Goal: Task Accomplishment & Management: Manage account settings

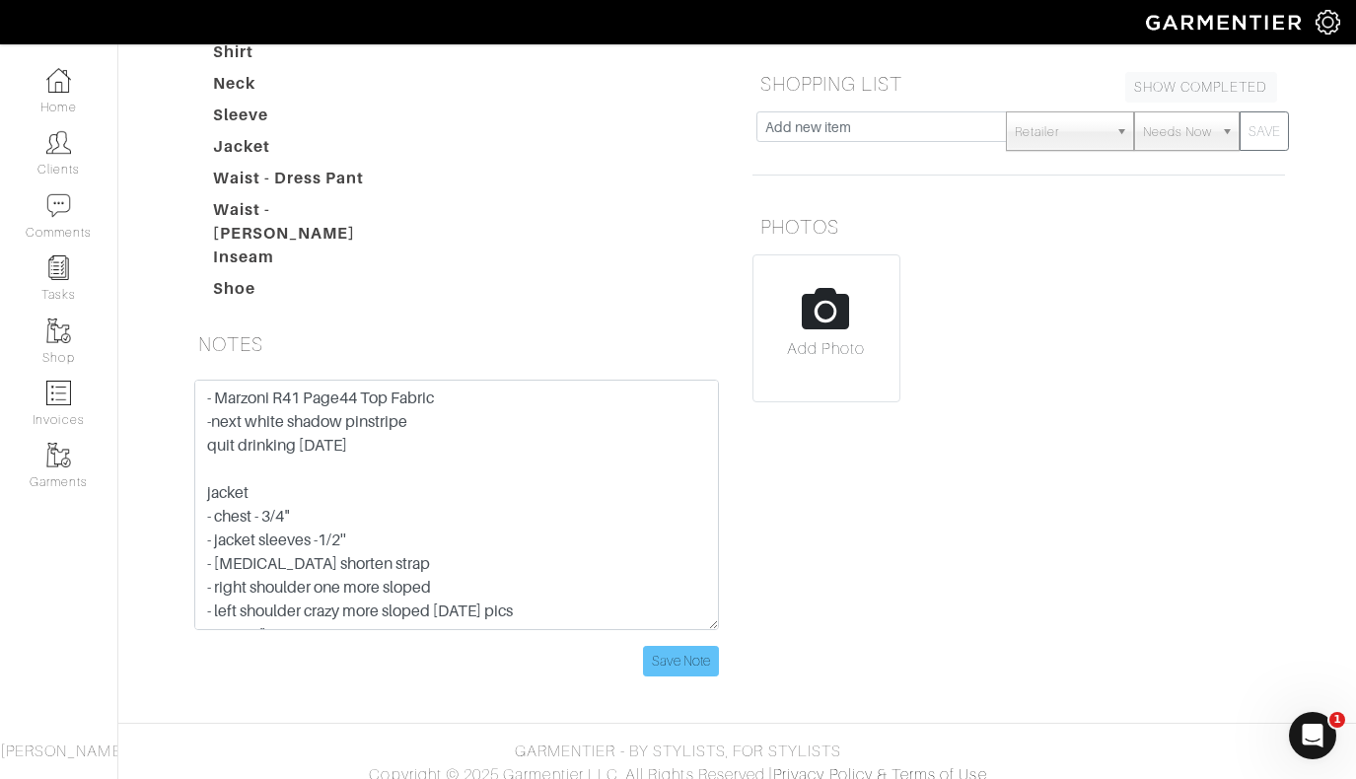
click at [681, 655] on input "Save Note" at bounding box center [681, 661] width 76 height 31
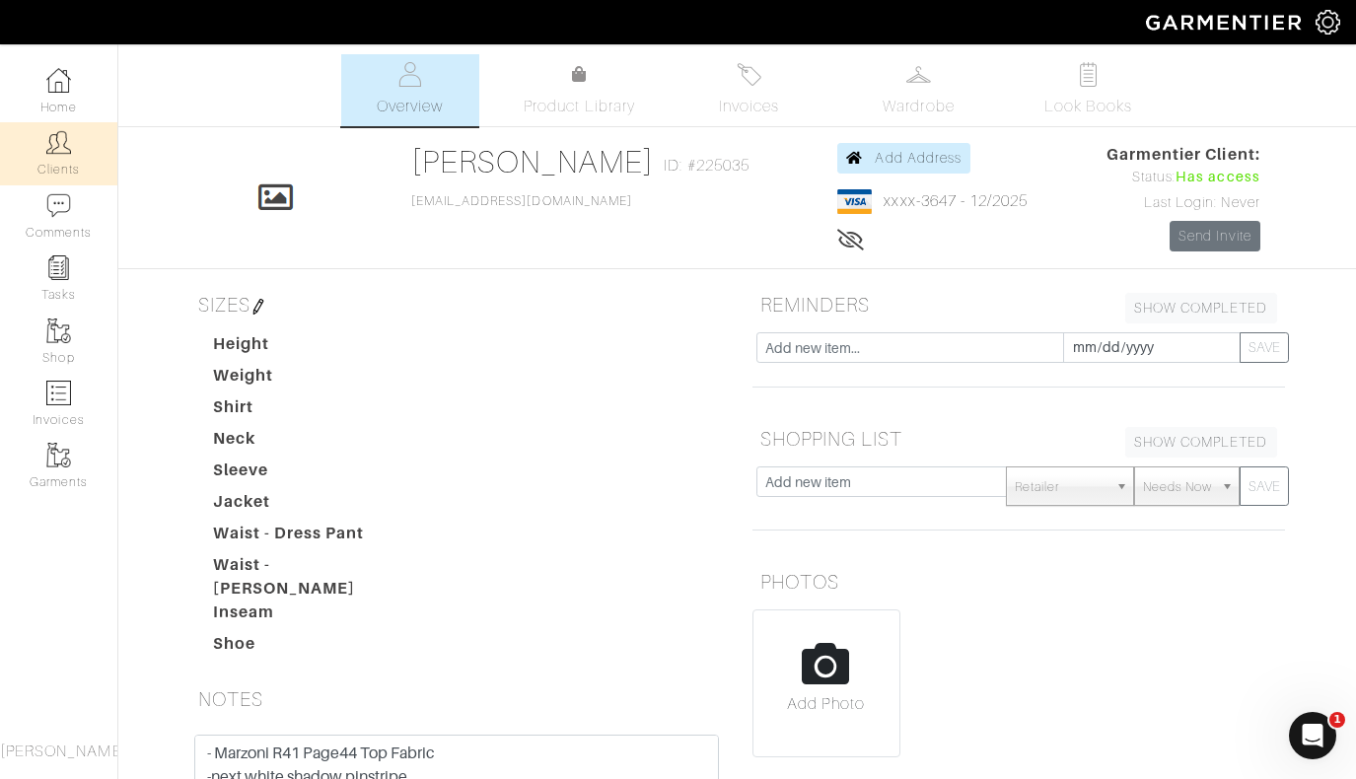
click at [66, 157] on link "Clients" at bounding box center [58, 153] width 117 height 62
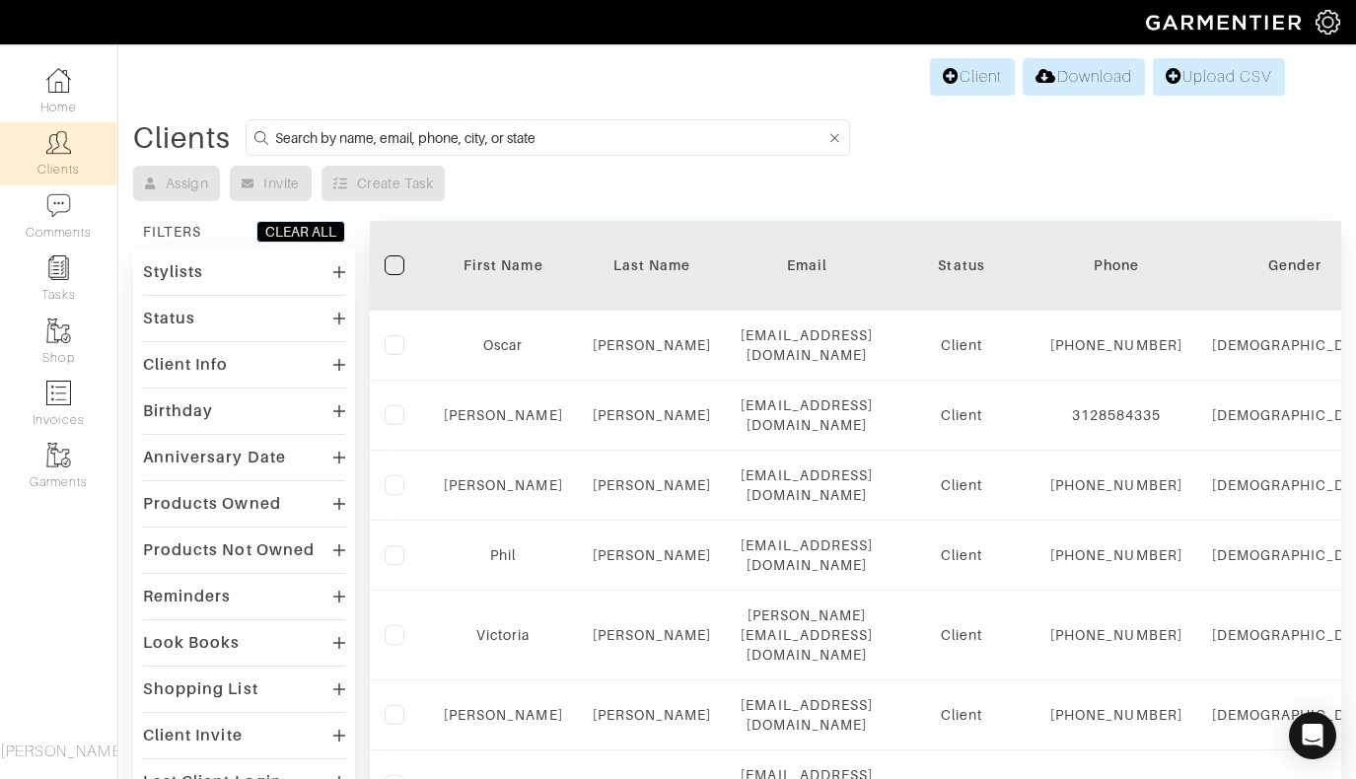
click at [607, 135] on input at bounding box center [550, 137] width 550 height 25
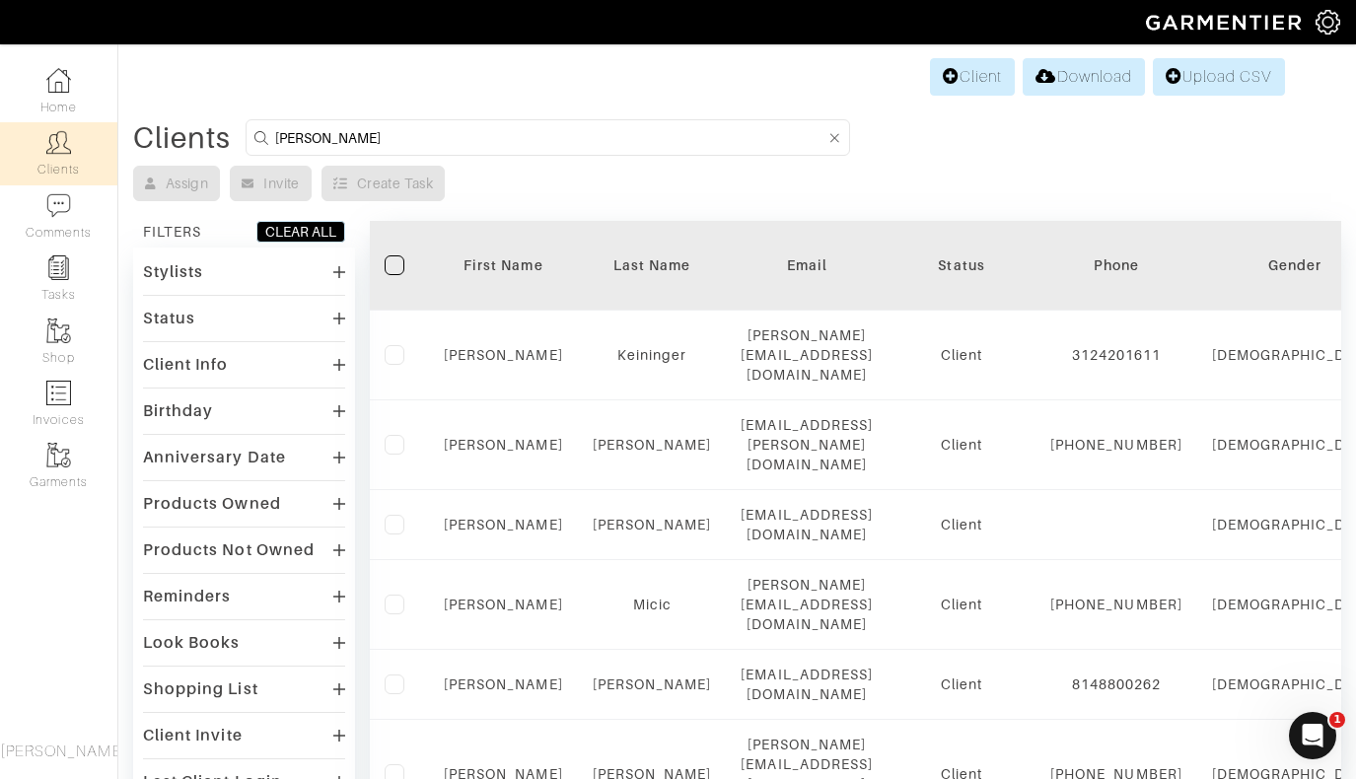
type input "Ian"
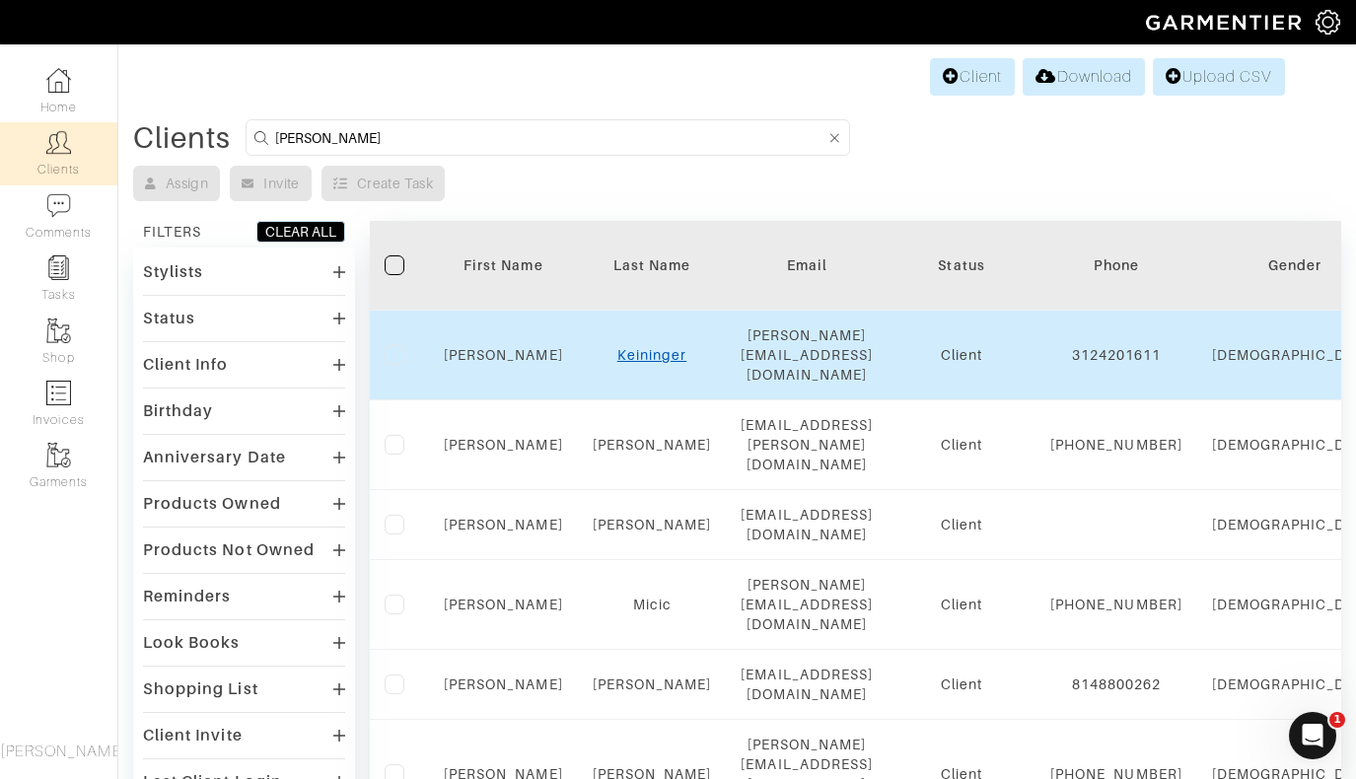
drag, startPoint x: 607, startPoint y: 135, endPoint x: 654, endPoint y: 340, distance: 210.2
click at [654, 347] on link "Keininger" at bounding box center [651, 355] width 69 height 16
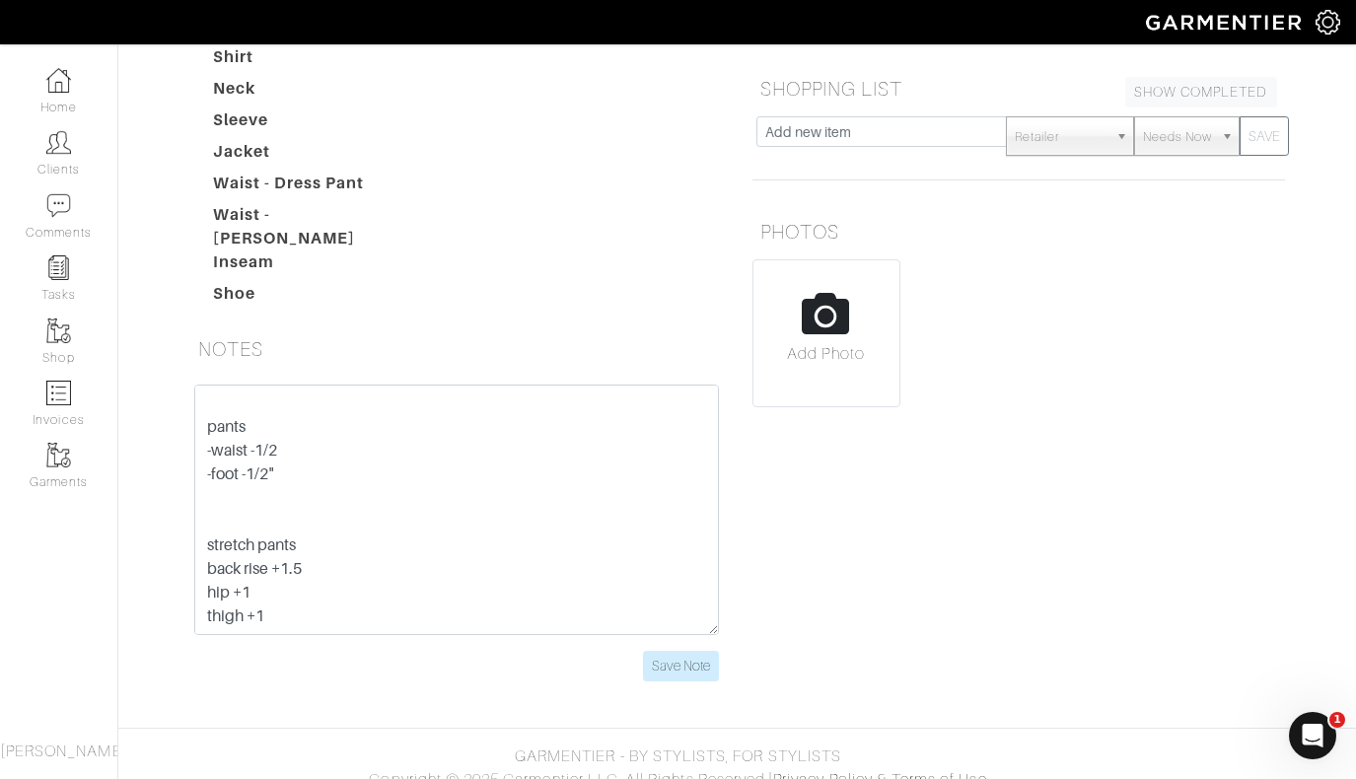
scroll to position [95, 0]
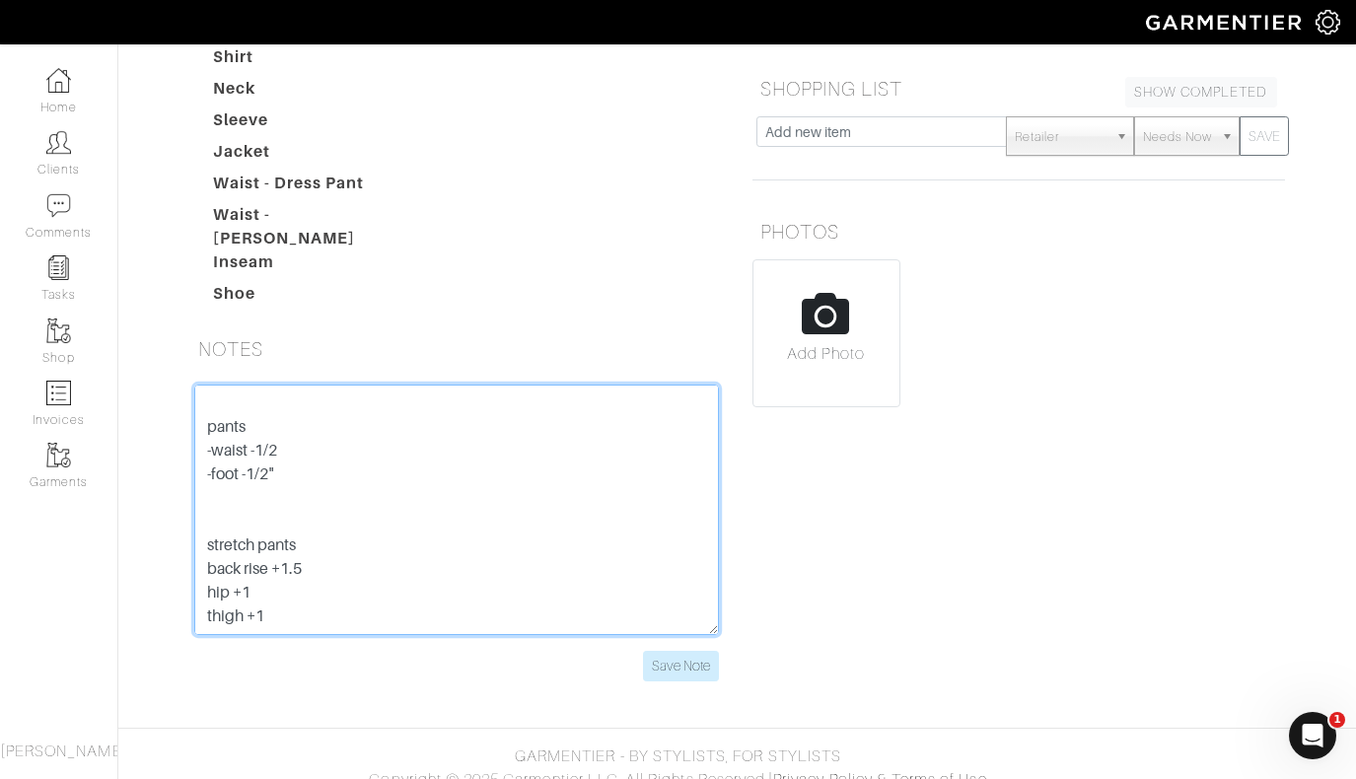
click at [346, 527] on textarea "[DATE] pants -waist -1/2 -foot -1/2" stretch pants back rise +1.5 hip +1 thigh …" at bounding box center [456, 510] width 525 height 250
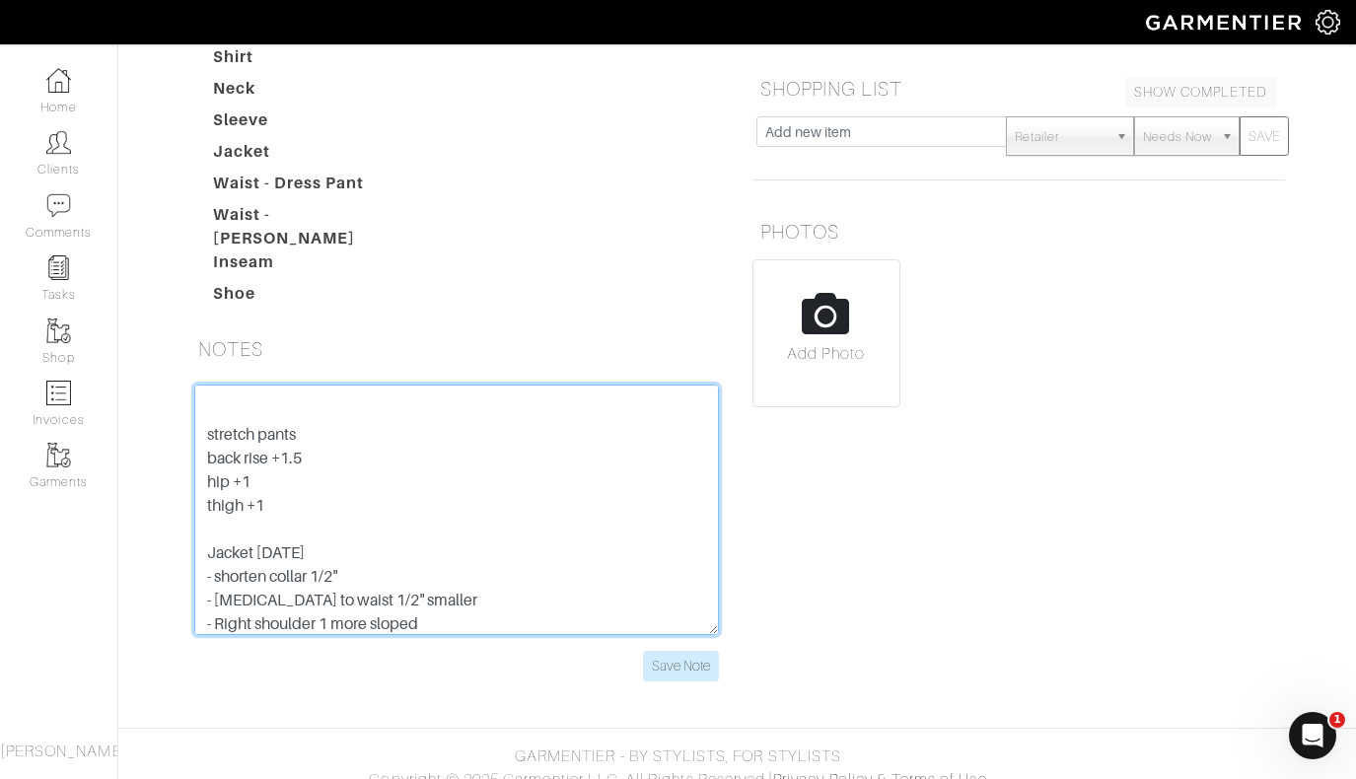
scroll to position [158, 0]
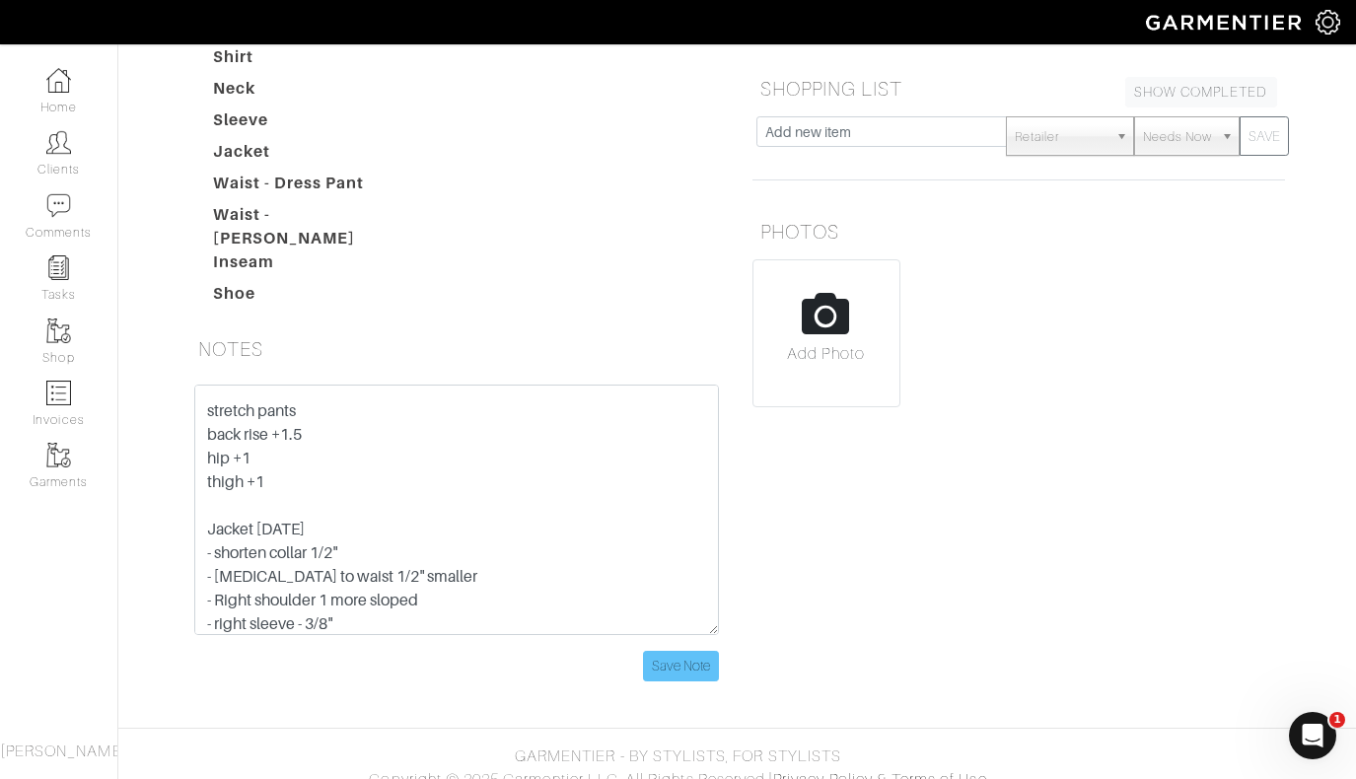
click at [686, 651] on input "Save Note" at bounding box center [681, 666] width 76 height 31
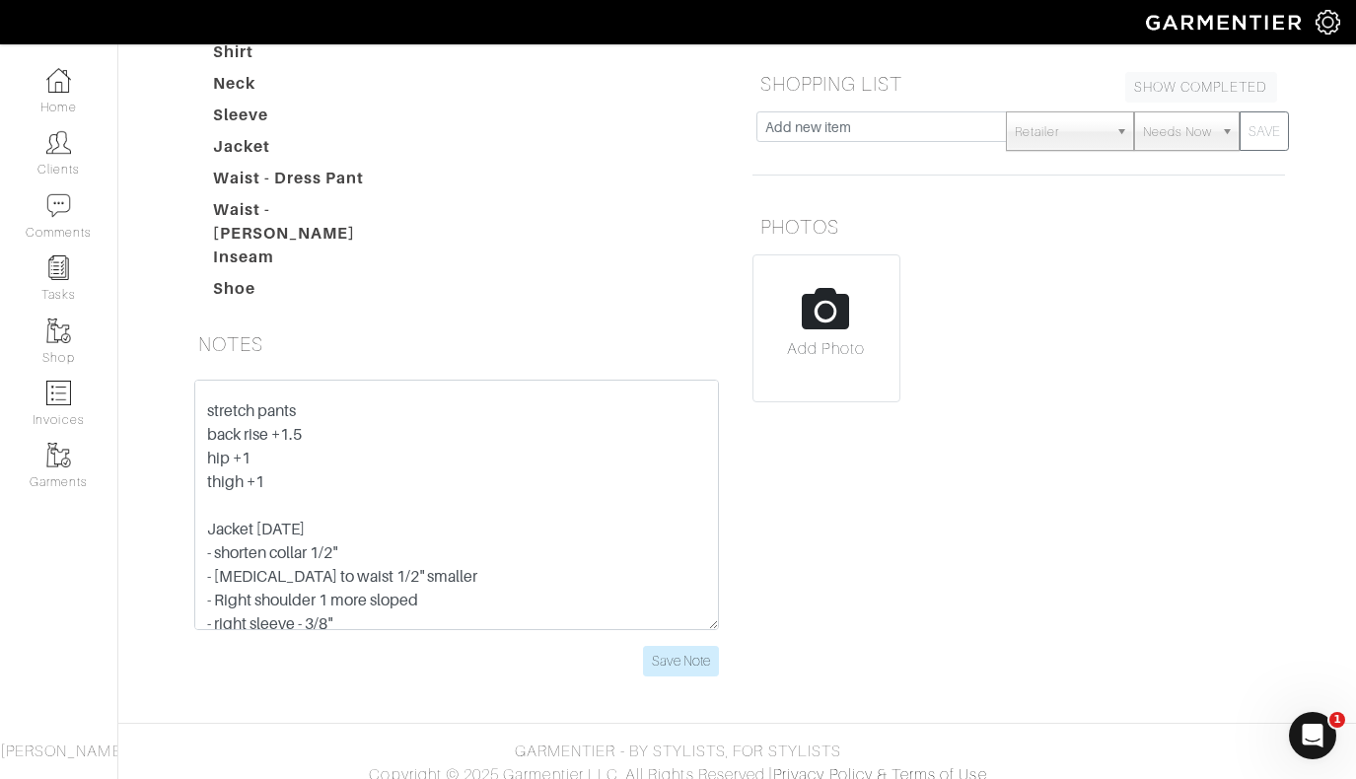
scroll to position [189, 0]
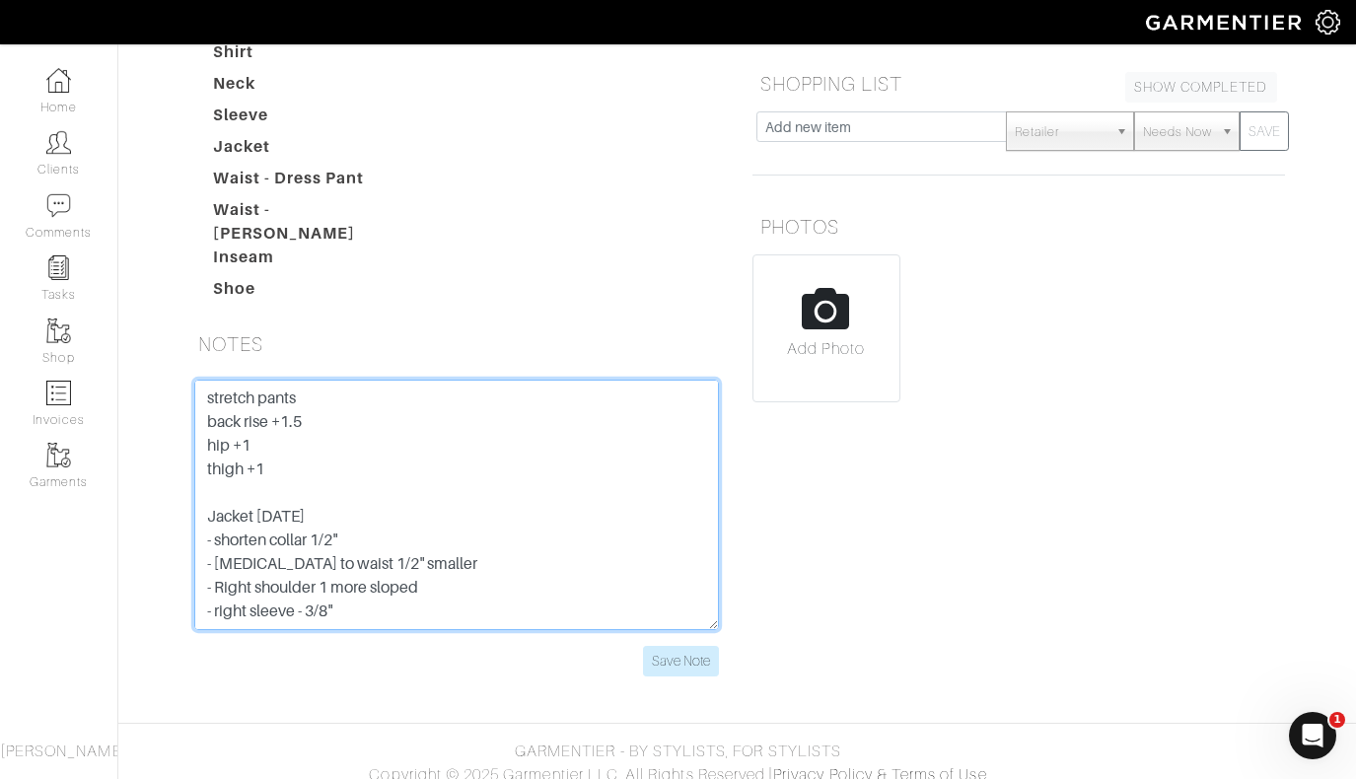
click at [401, 571] on textarea "[DATE] pants -waist -1/2 -foot -1/2" stretch pants back rise +1.5 hip +1 thigh …" at bounding box center [456, 505] width 525 height 250
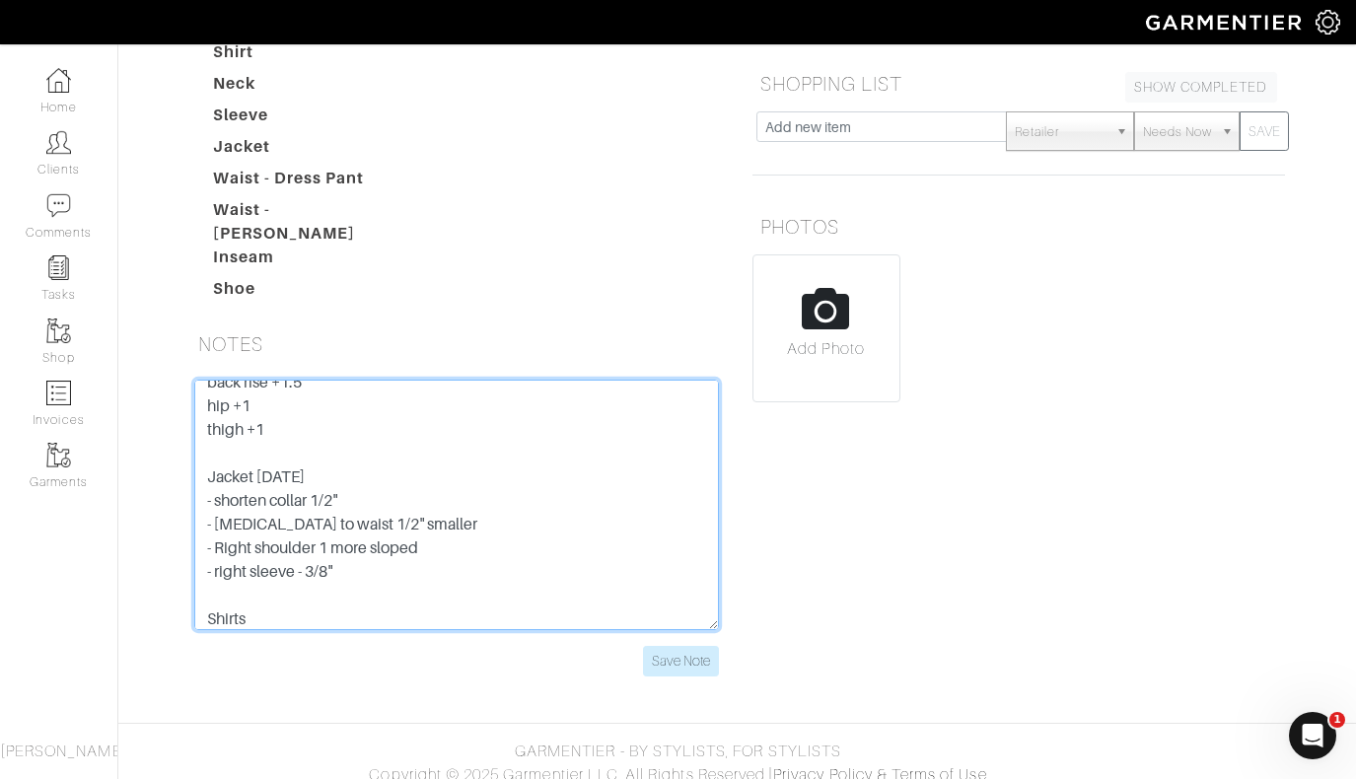
scroll to position [229, 0]
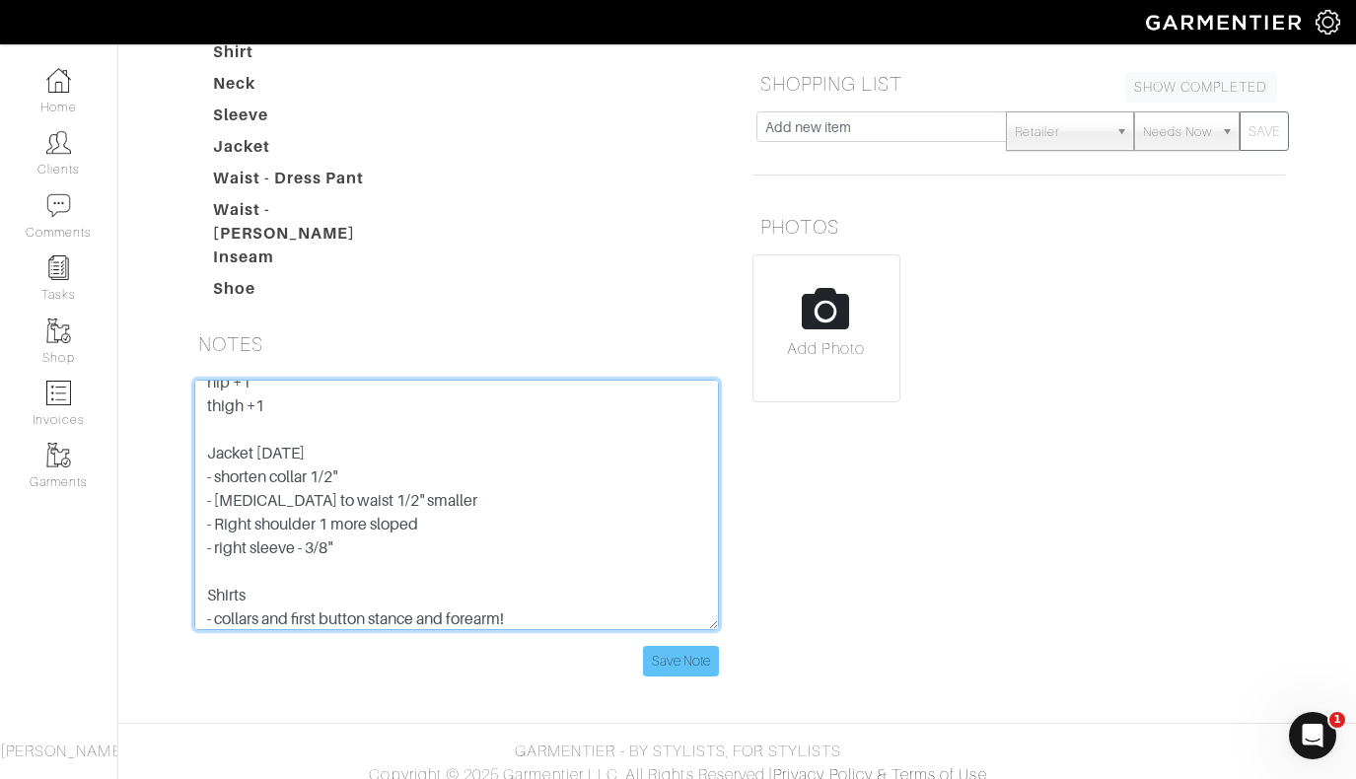
type textarea "[DATE] pants -waist -1/2 -foot -1/2" stretch pants back rise +1.5 hip +1 thigh …"
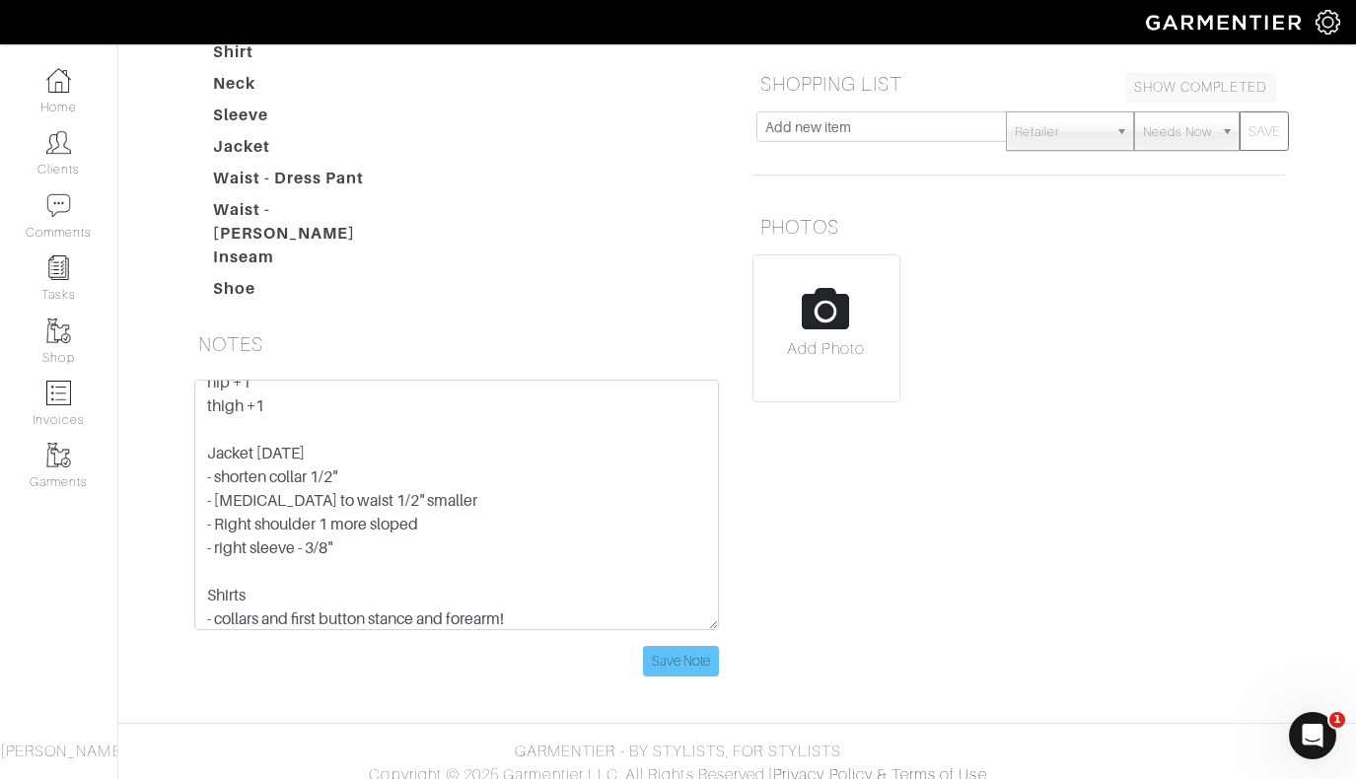
click at [683, 653] on input "Save Note" at bounding box center [681, 661] width 76 height 31
